Goal: Information Seeking & Learning: Learn about a topic

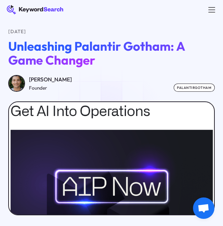
drag, startPoint x: 29, startPoint y: 80, endPoint x: 66, endPoint y: 79, distance: 37.2
click at [66, 79] on div "[PERSON_NAME]" at bounding box center [50, 79] width 43 height 9
copy div "[PERSON_NAME]"
click at [48, 52] on span "Unleashing Palantir Gotham: A Game Changer" at bounding box center [96, 52] width 177 height 29
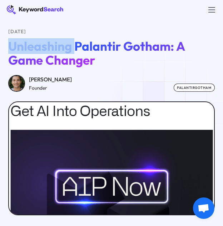
click at [48, 52] on span "Unleashing Palantir Gotham: A Game Changer" at bounding box center [96, 52] width 177 height 29
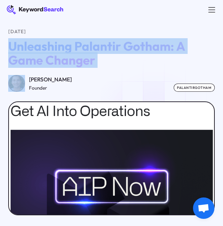
click at [48, 52] on span "Unleashing Palantir Gotham: A Game Changer" at bounding box center [96, 52] width 177 height 29
copy span "Unleashing Palantir Gotham: A Game Changer"
click at [75, 41] on span "Unleashing Palantir Gotham: A Game Changer" at bounding box center [96, 52] width 177 height 29
